Goal: Entertainment & Leisure: Consume media (video, audio)

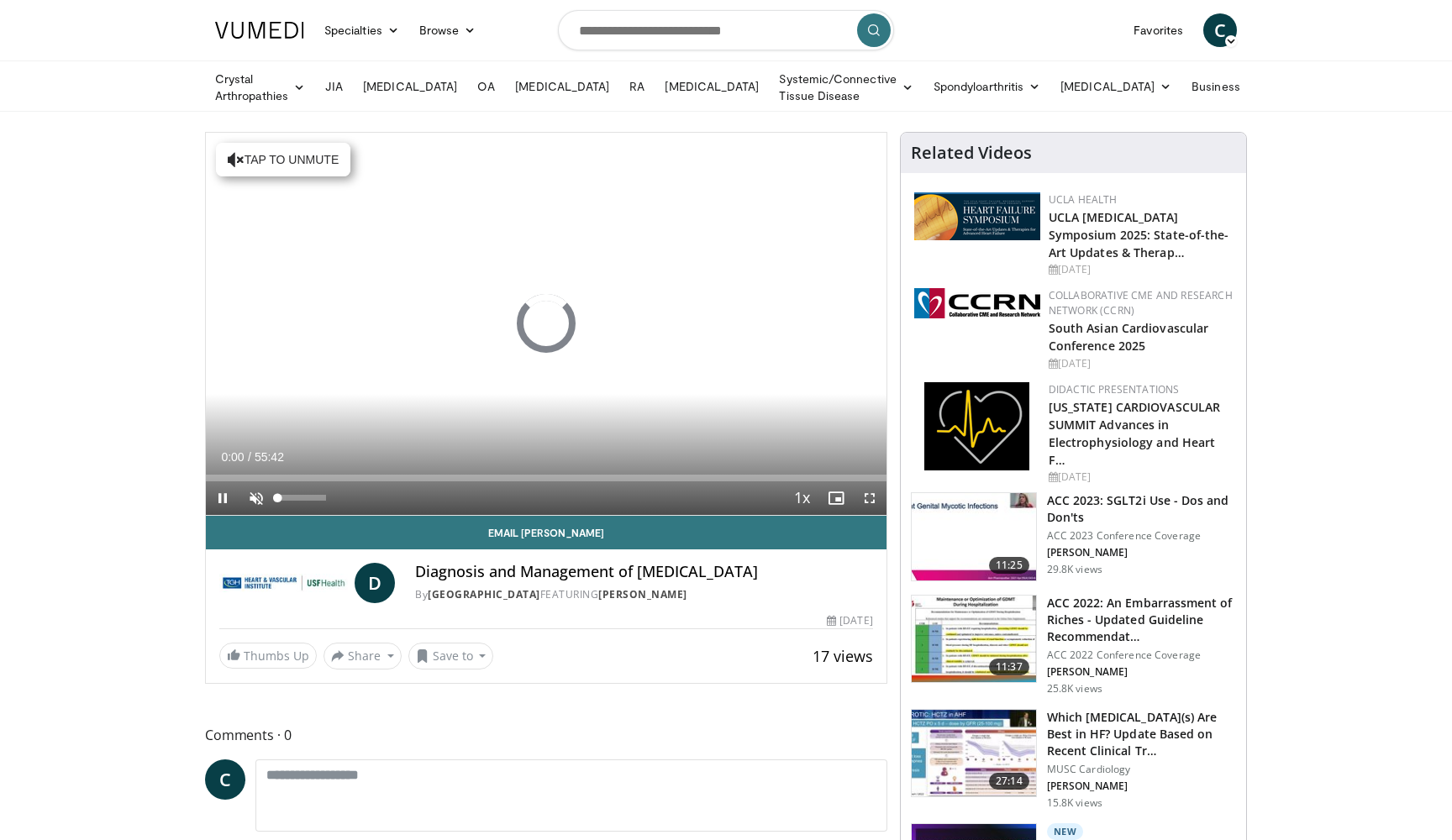
click at [257, 503] on span "Video Player" at bounding box center [256, 498] width 33 height 33
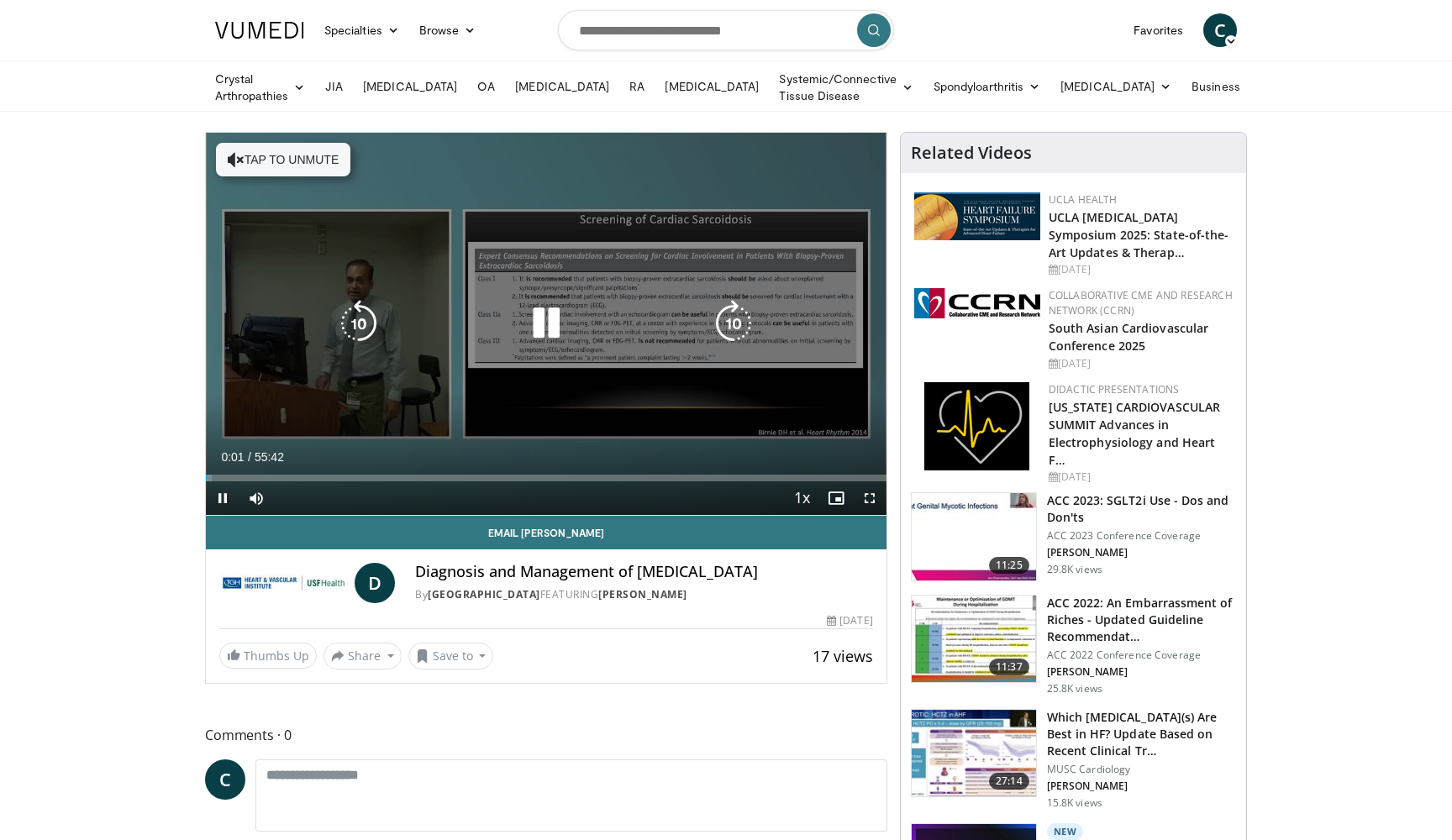
click at [319, 169] on button "Tap to unmute" at bounding box center [283, 159] width 135 height 33
click at [700, 387] on div "10 seconds Tap to unmute" at bounding box center [546, 324] width 681 height 382
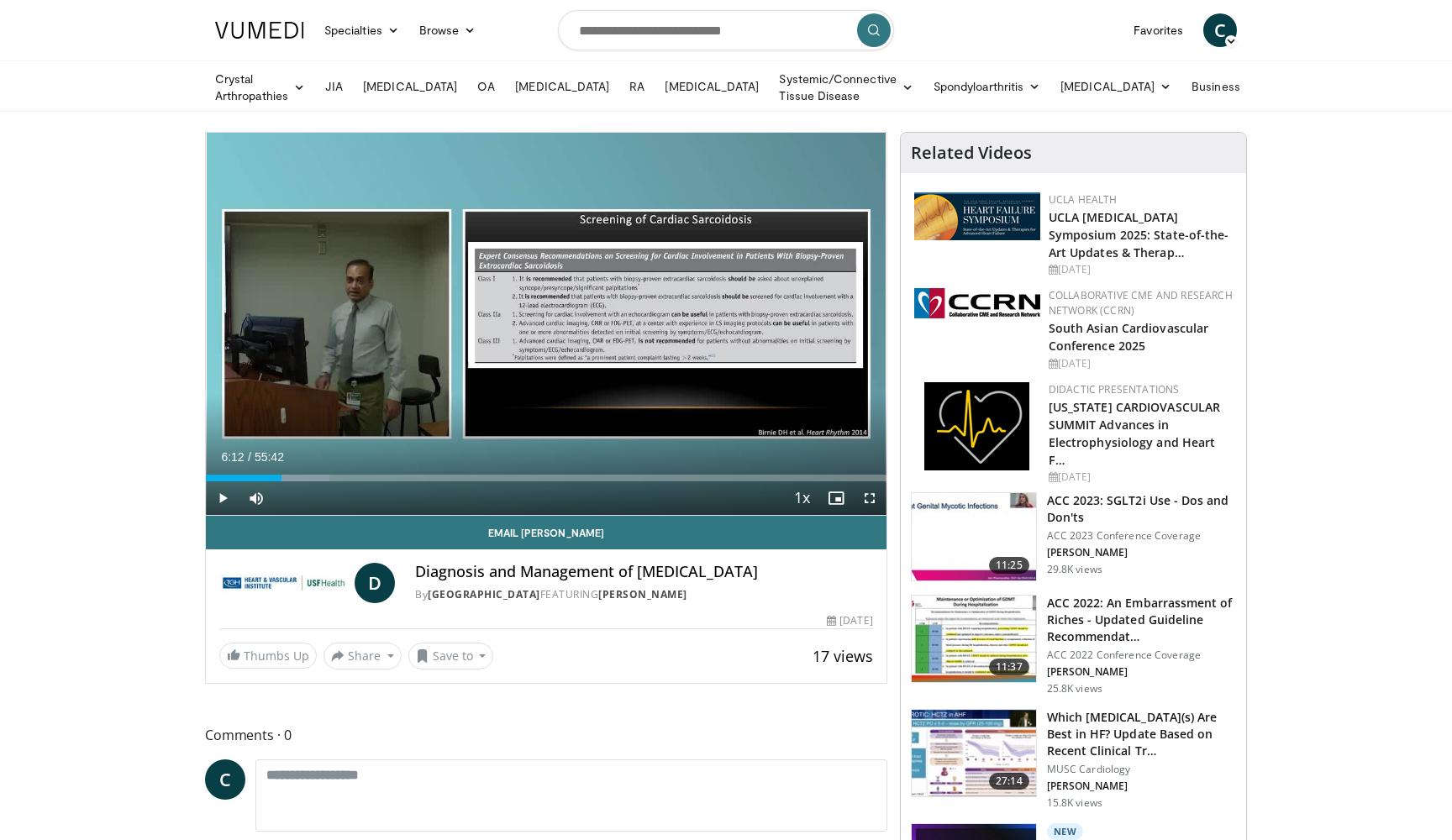
click at [223, 504] on span "Video Player" at bounding box center [222, 498] width 33 height 33
click at [865, 499] on span "Video Player" at bounding box center [870, 498] width 33 height 33
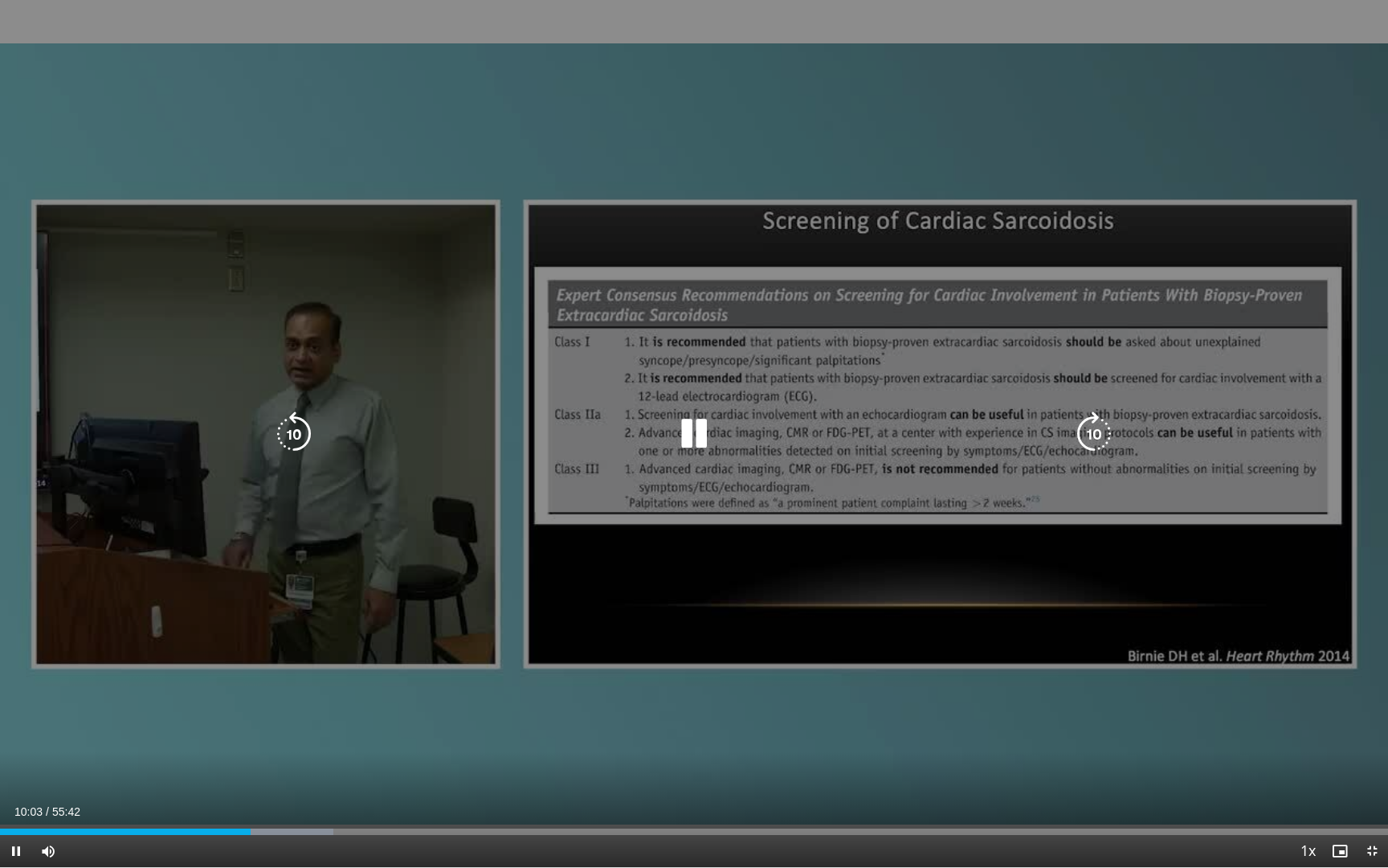
click at [639, 766] on div "10 seconds Tap to unmute" at bounding box center [694, 433] width 1388 height 867
click at [695, 443] on icon "Video Player" at bounding box center [694, 433] width 45 height 45
click at [642, 414] on div "10 seconds Tap to unmute" at bounding box center [694, 433] width 1388 height 867
click at [717, 443] on div "Video Player" at bounding box center [694, 433] width 833 height 32
click at [669, 538] on div "10 seconds Tap to unmute" at bounding box center [694, 433] width 1388 height 867
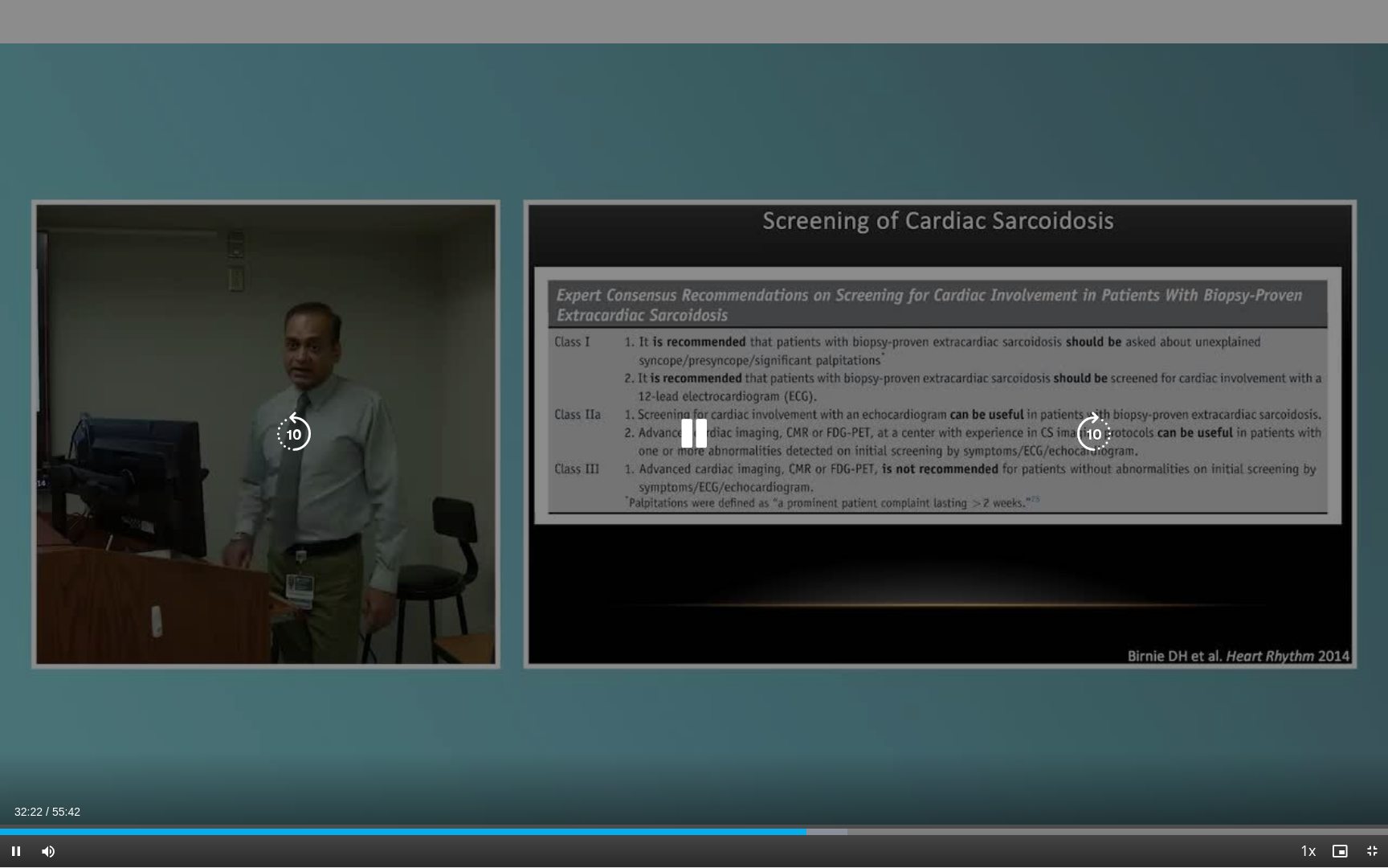
click at [710, 435] on icon "Video Player" at bounding box center [694, 433] width 45 height 45
click at [696, 468] on div "10 seconds Tap to unmute" at bounding box center [694, 433] width 1388 height 867
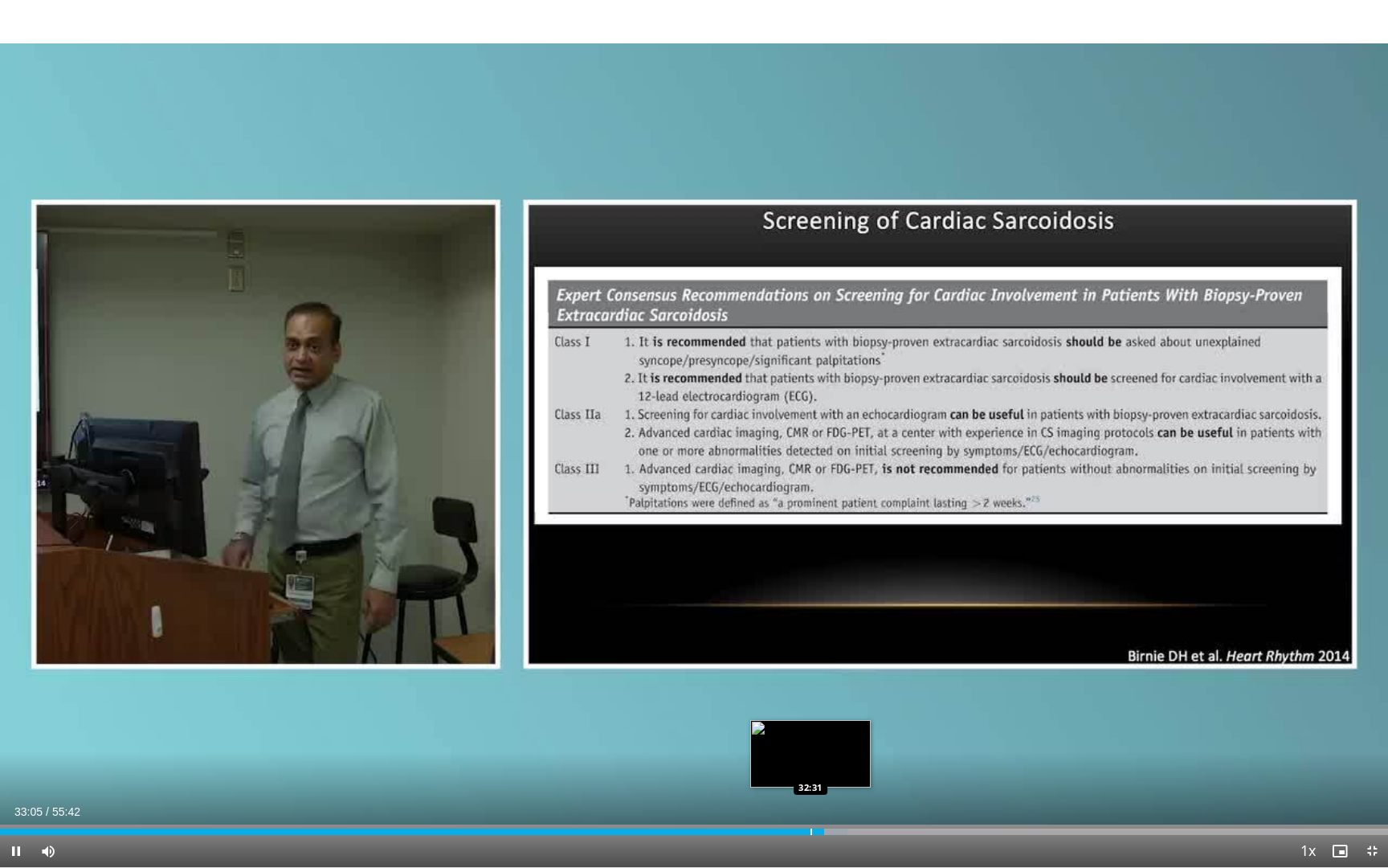
click at [811, 802] on div "Progress Bar" at bounding box center [811, 831] width 2 height 6
click at [801, 802] on div "Progress Bar" at bounding box center [802, 831] width 2 height 6
click at [829, 802] on div "Progress Bar" at bounding box center [830, 831] width 2 height 6
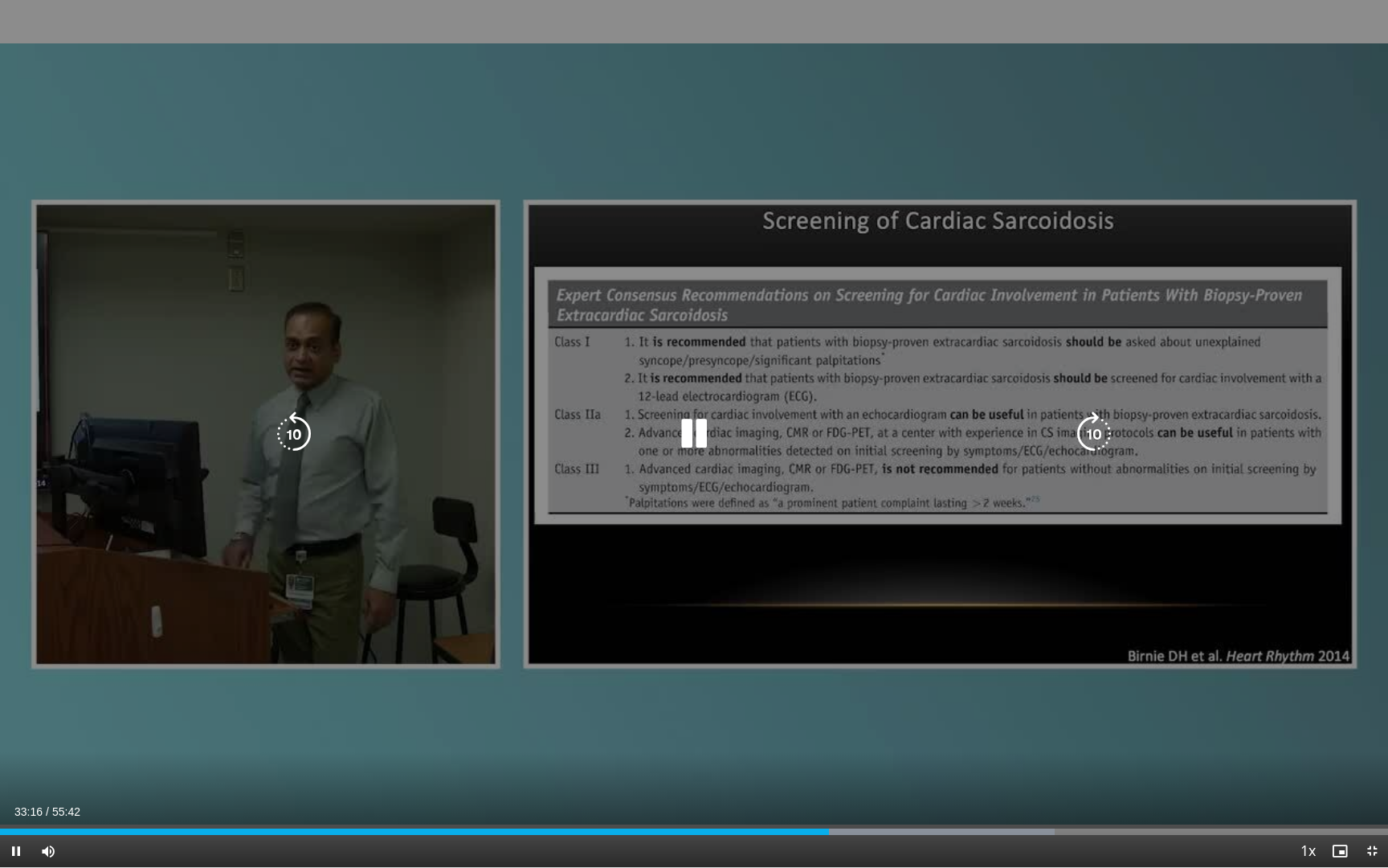
click at [920, 755] on div "10 seconds Tap to unmute" at bounding box center [694, 433] width 1388 height 867
click at [695, 447] on icon "Video Player" at bounding box center [694, 433] width 45 height 45
click at [711, 575] on div "10 seconds Tap to unmute" at bounding box center [694, 433] width 1388 height 867
click at [694, 436] on icon "Video Player" at bounding box center [694, 433] width 45 height 45
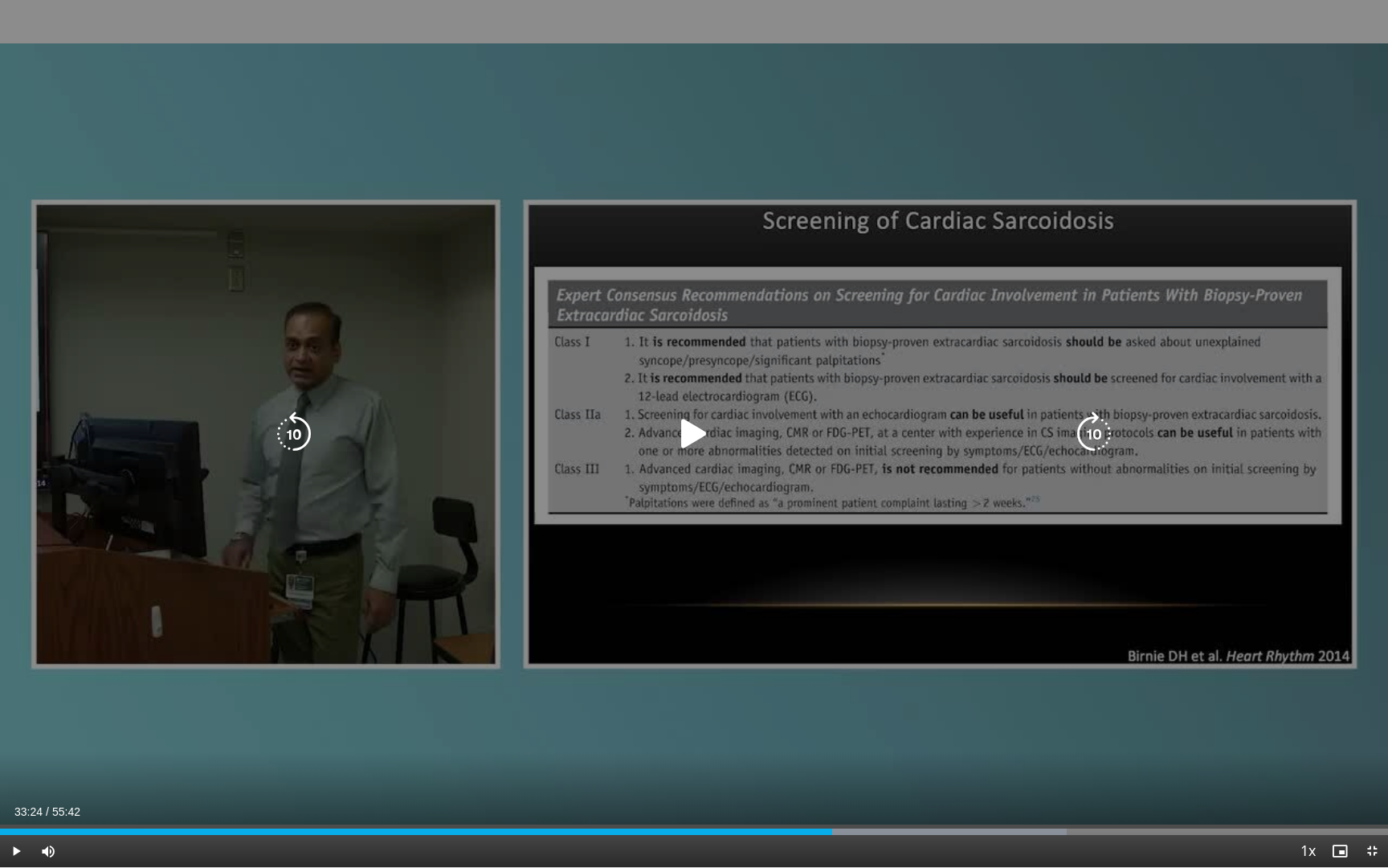
click at [694, 436] on icon "Video Player" at bounding box center [694, 433] width 45 height 45
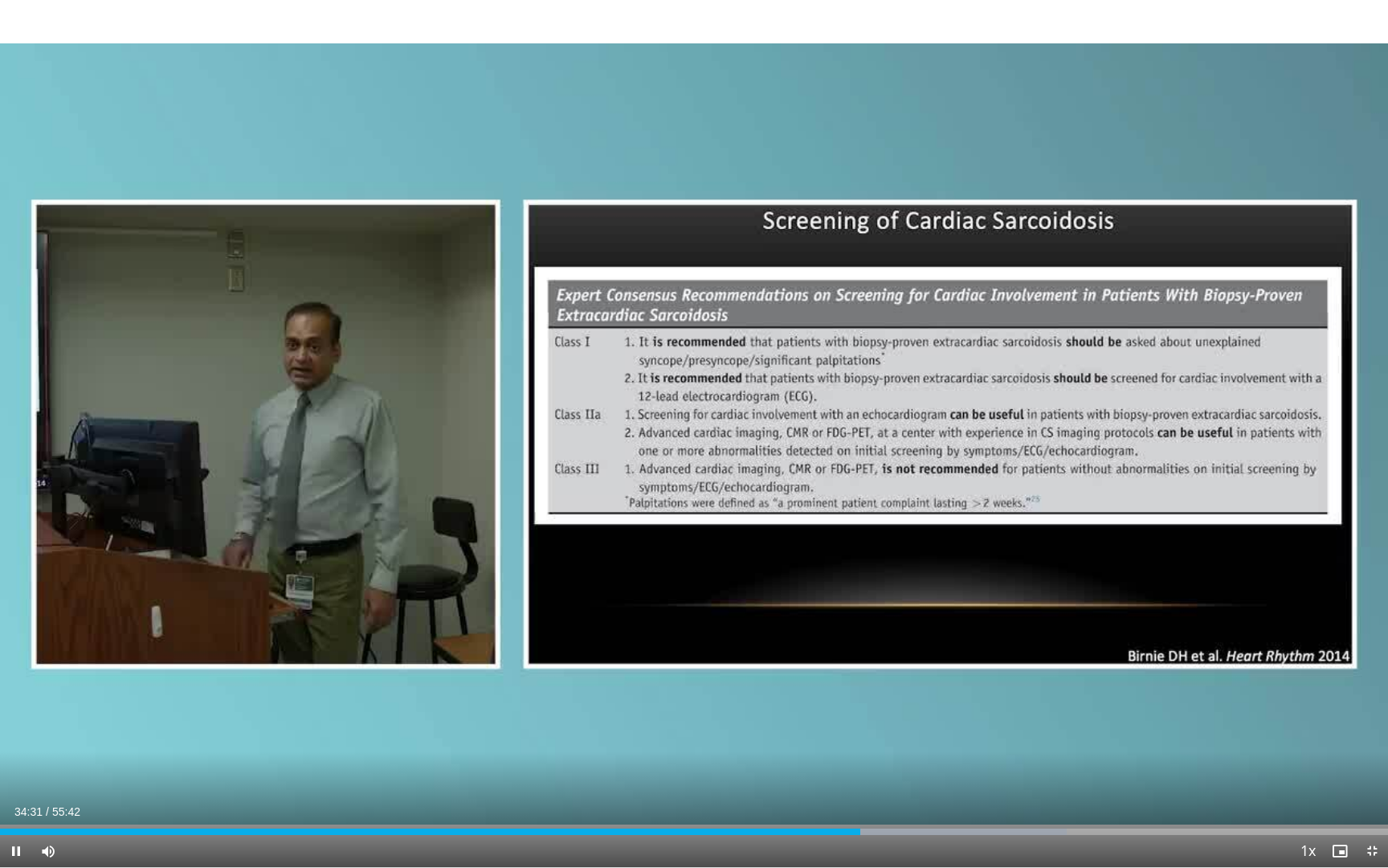
click at [842, 802] on div "Current Time 34:31 / Duration 55:42 Pause Skip Backward Skip Forward Mute 100% …" at bounding box center [694, 851] width 1388 height 32
click at [842, 802] on div "Progress Bar" at bounding box center [843, 831] width 2 height 6
click at [833, 802] on div "Progress Bar" at bounding box center [834, 831] width 2 height 6
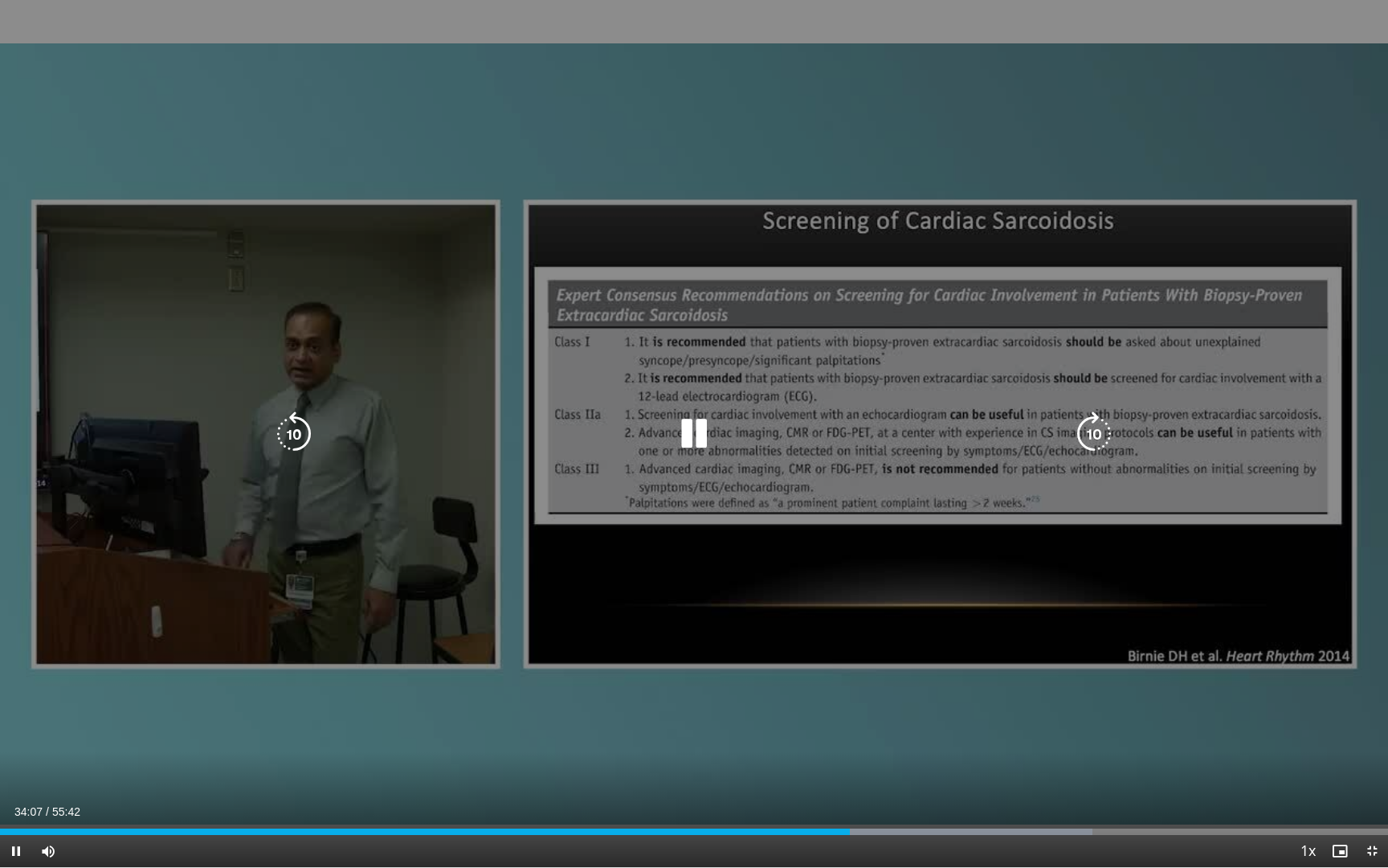
click at [688, 427] on icon "Video Player" at bounding box center [694, 433] width 45 height 45
click at [695, 447] on icon "Video Player" at bounding box center [694, 433] width 45 height 45
click at [765, 746] on div "10 seconds Tap to unmute" at bounding box center [694, 433] width 1388 height 867
click at [773, 404] on div "10 seconds Tap to unmute" at bounding box center [694, 433] width 1388 height 867
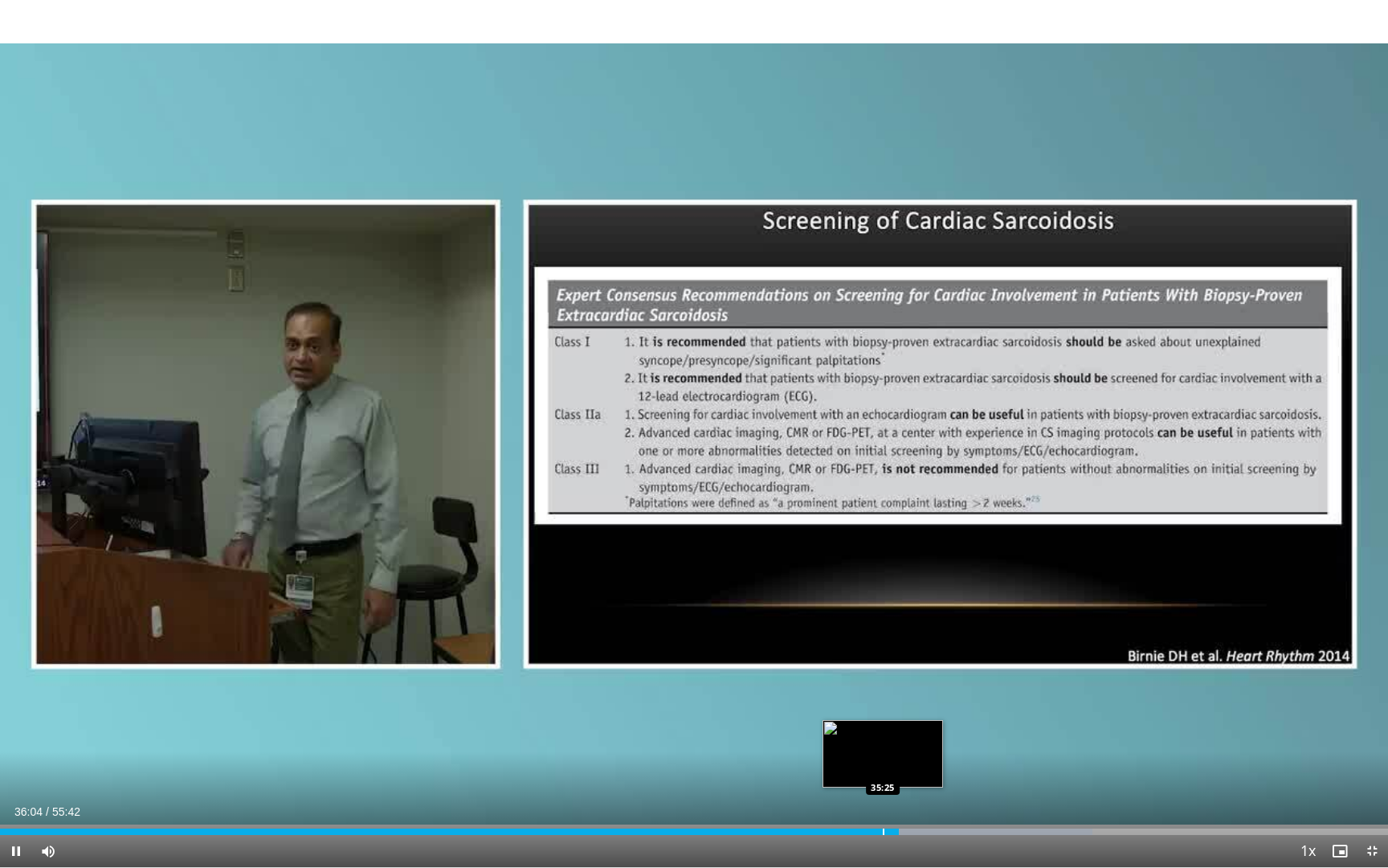
click at [883, 802] on div "Progress Bar" at bounding box center [884, 831] width 2 height 6
click at [873, 802] on div "Progress Bar" at bounding box center [874, 831] width 2 height 6
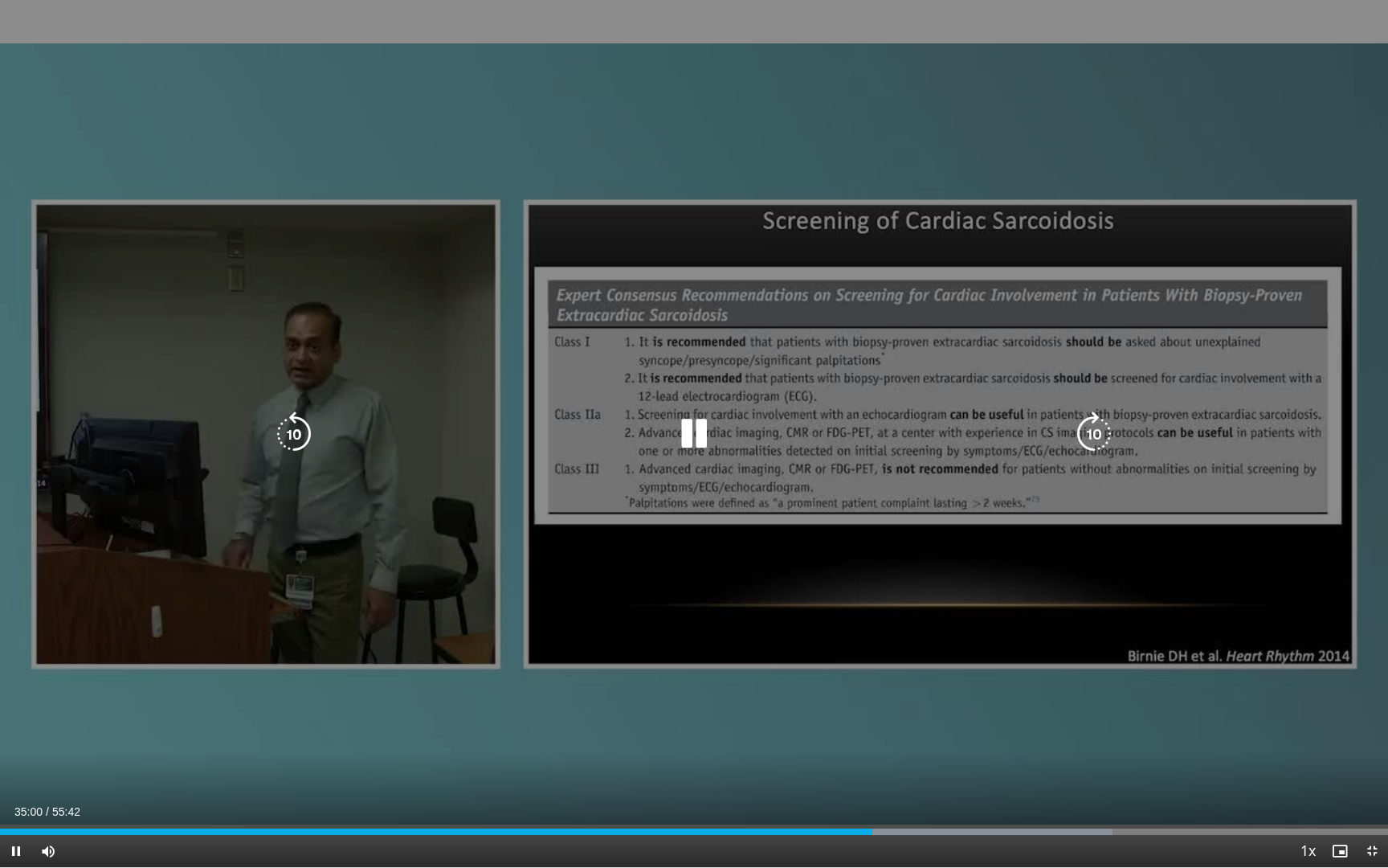
click at [893, 563] on div "10 seconds Tap to unmute" at bounding box center [694, 433] width 1388 height 867
click at [680, 432] on icon "Video Player" at bounding box center [694, 433] width 45 height 45
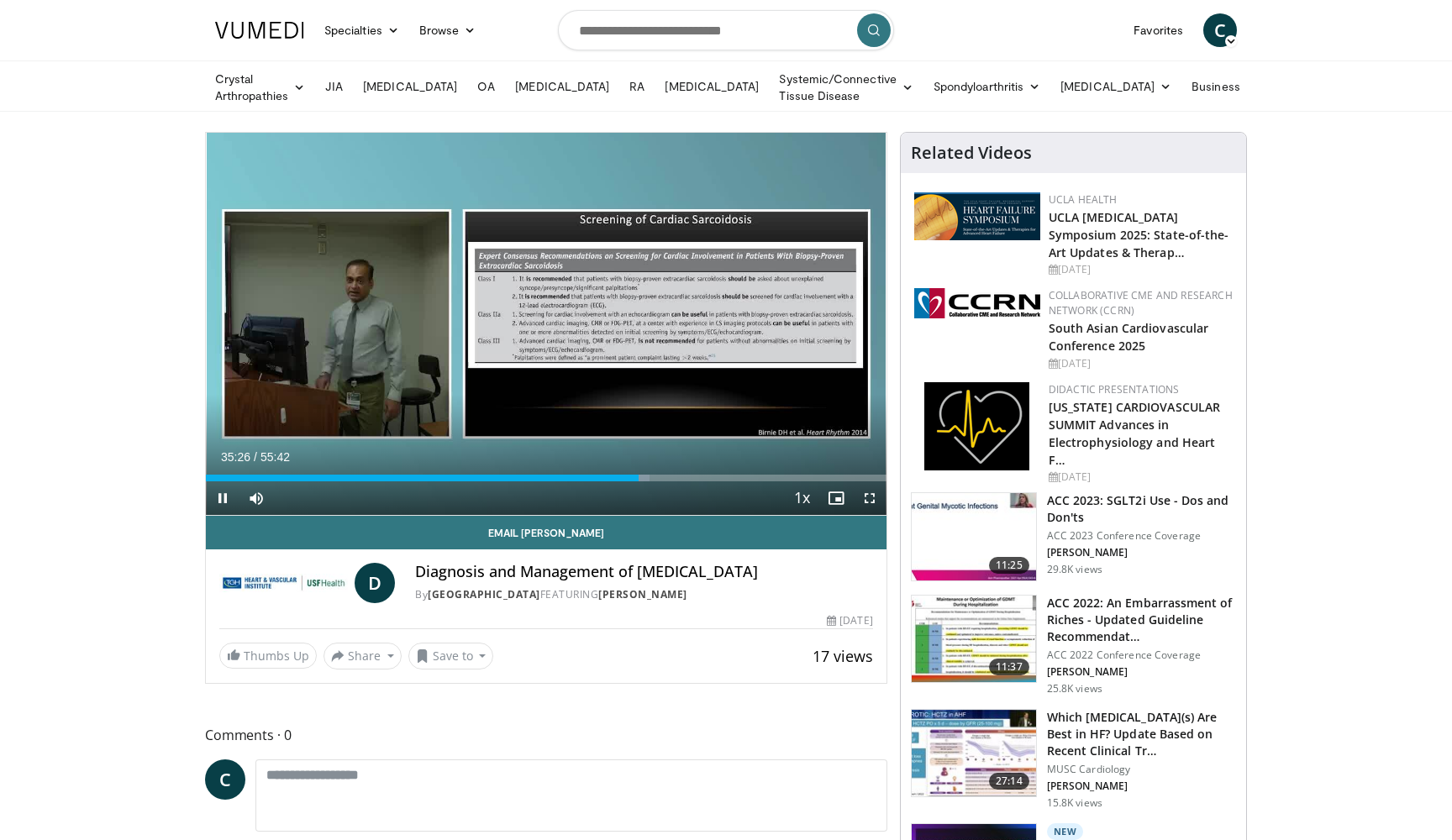
click at [867, 498] on span "Video Player" at bounding box center [870, 498] width 33 height 33
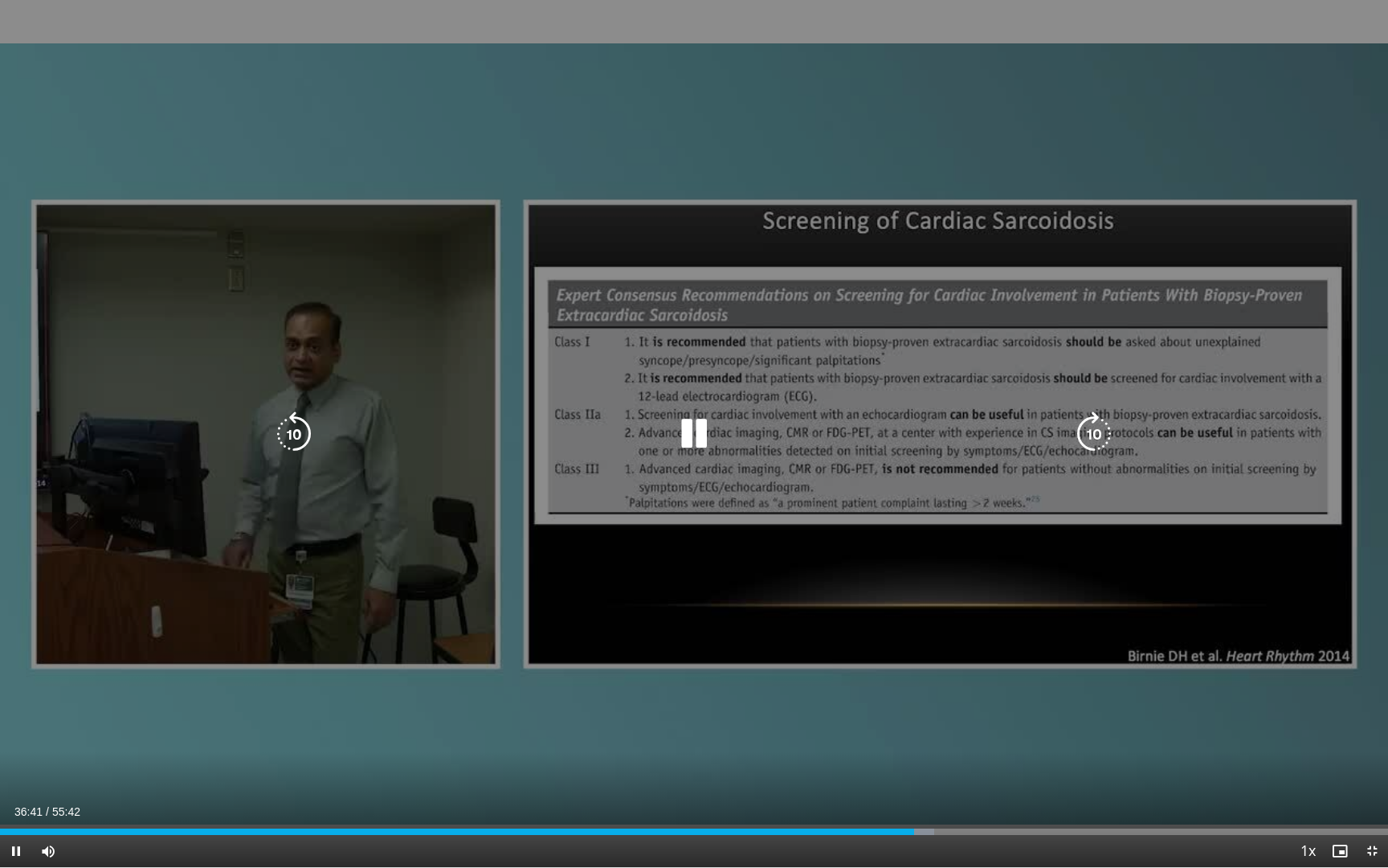
click at [694, 435] on icon "Video Player" at bounding box center [694, 433] width 45 height 45
click at [693, 450] on icon "Video Player" at bounding box center [694, 433] width 45 height 45
click at [698, 429] on icon "Video Player" at bounding box center [694, 433] width 45 height 45
click at [683, 445] on icon "Video Player" at bounding box center [694, 433] width 45 height 45
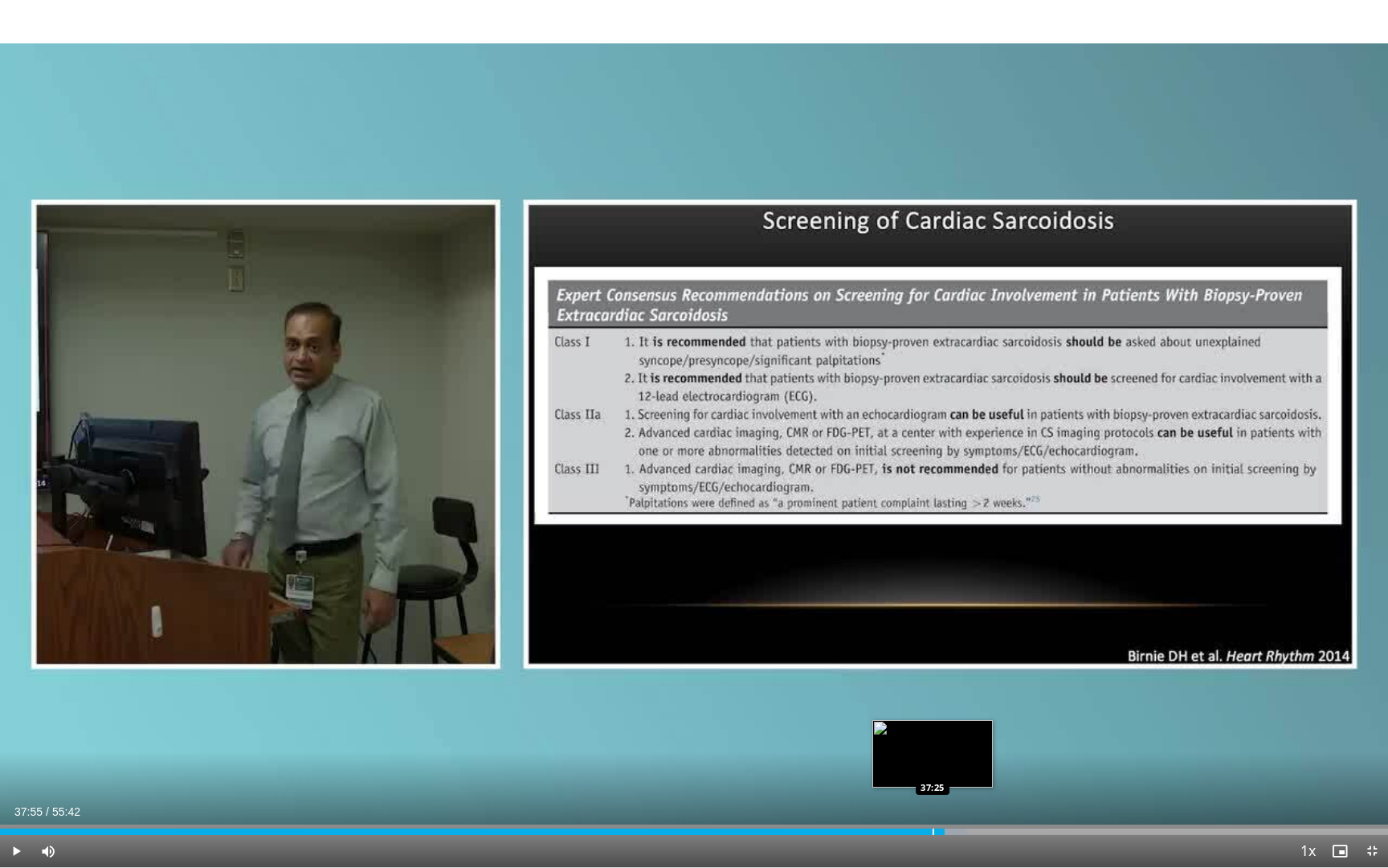
click at [934, 802] on div "Progress Bar" at bounding box center [934, 831] width 2 height 6
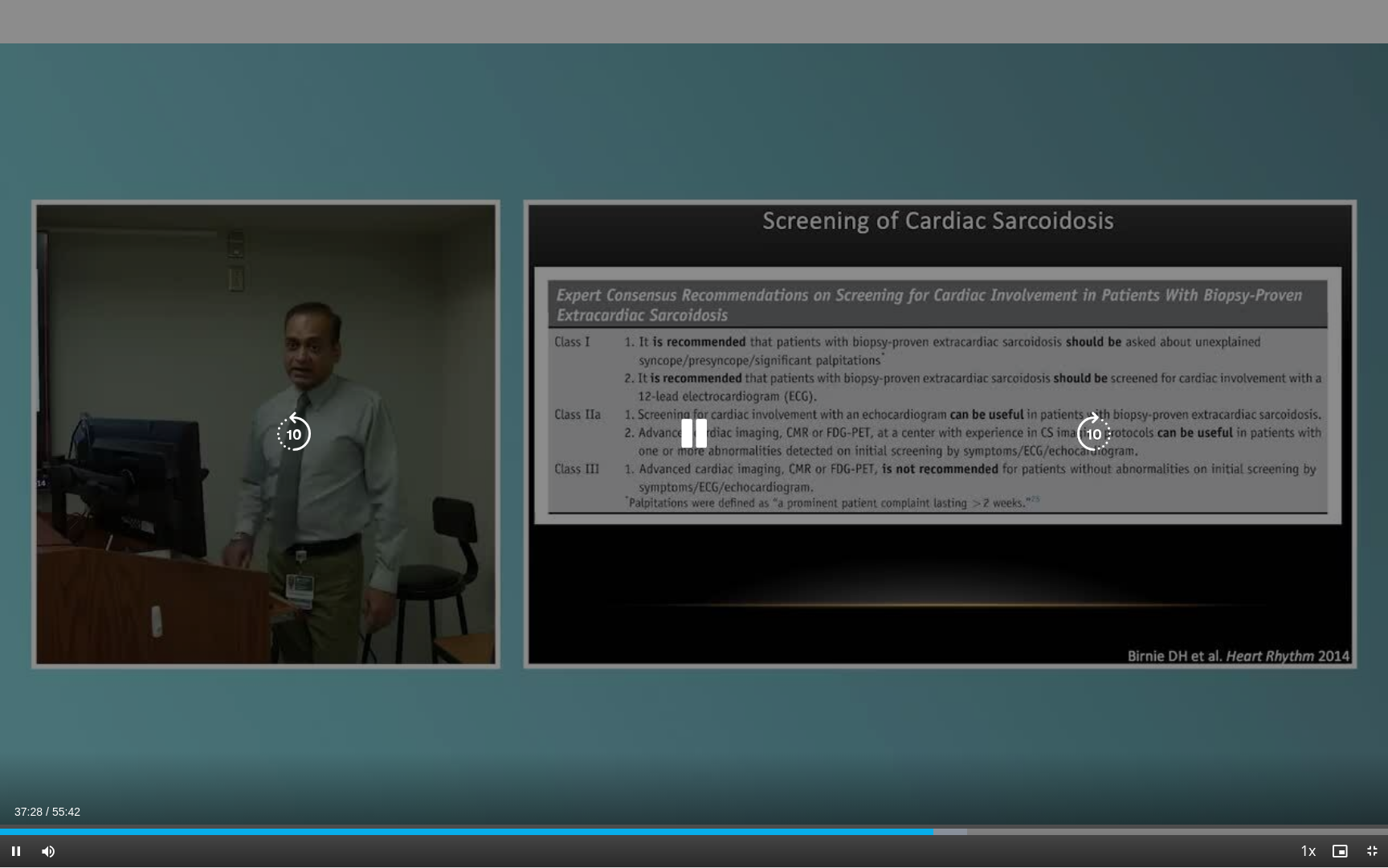
click at [698, 447] on icon "Video Player" at bounding box center [694, 433] width 45 height 45
